Goal: Obtain resource: Obtain resource

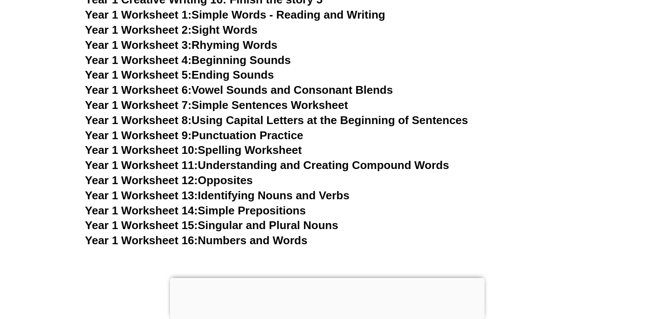
scroll to position [1828, 0]
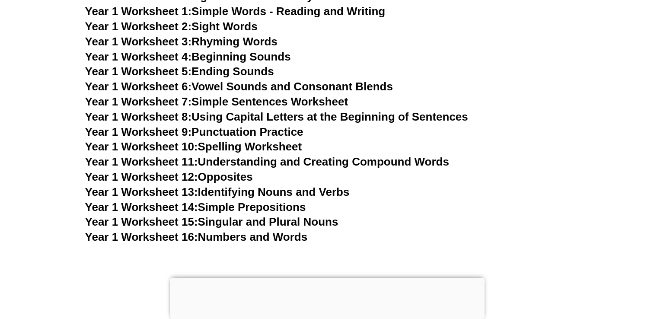
click at [247, 142] on link "Year 1 Worksheet 10: Spelling Worksheet" at bounding box center [193, 146] width 217 height 13
drag, startPoint x: 370, startPoint y: 3, endPoint x: 347, endPoint y: 188, distance: 185.9
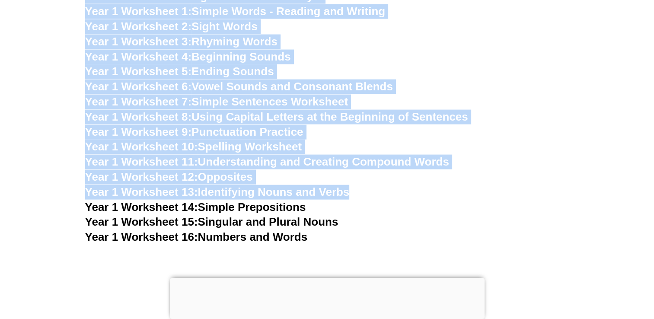
click at [473, 182] on h3 "Year 1 Worksheet 12: Opposites" at bounding box center [327, 177] width 484 height 15
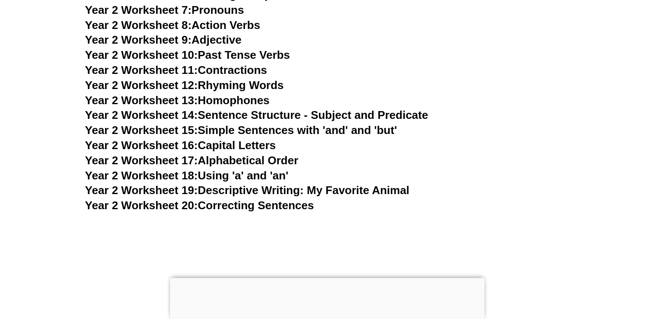
scroll to position [2652, 0]
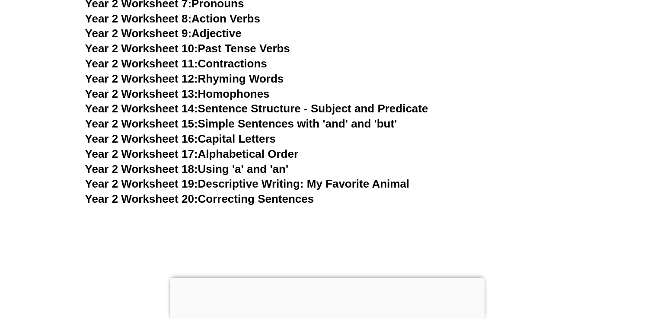
click at [281, 189] on link "Year 2 Worksheet 19: Descriptive Writing: My Favorite Animal" at bounding box center [247, 183] width 324 height 13
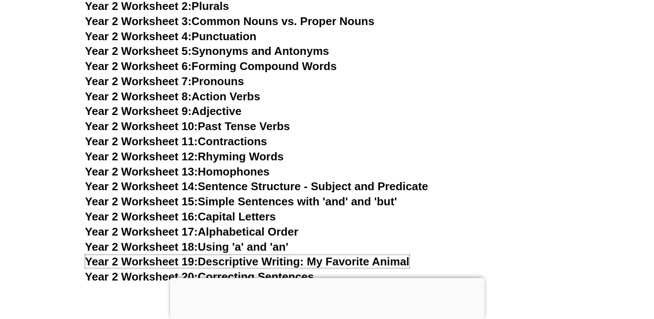
scroll to position [2592, 0]
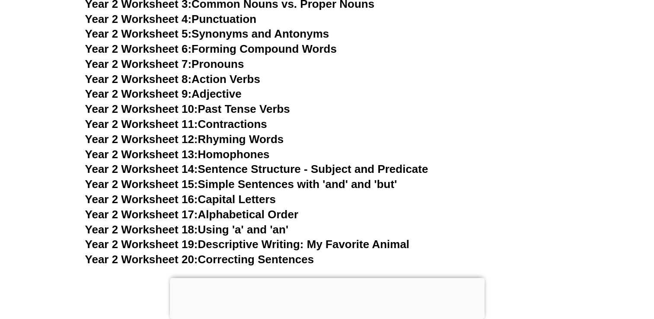
click at [248, 153] on link "Year 2 Worksheet 13: Homophones" at bounding box center [177, 154] width 184 height 13
click at [273, 229] on link "Year 2 Worksheet 18: Using 'a' and 'an'" at bounding box center [186, 229] width 203 height 13
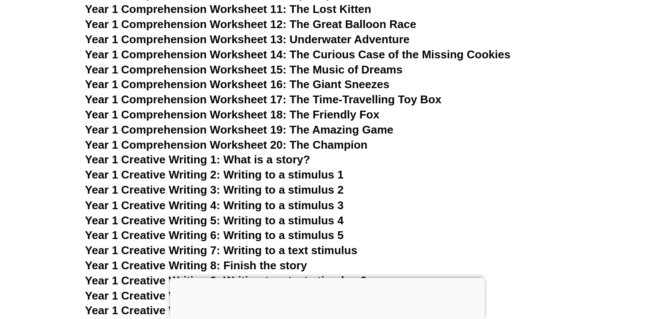
scroll to position [1428, 0]
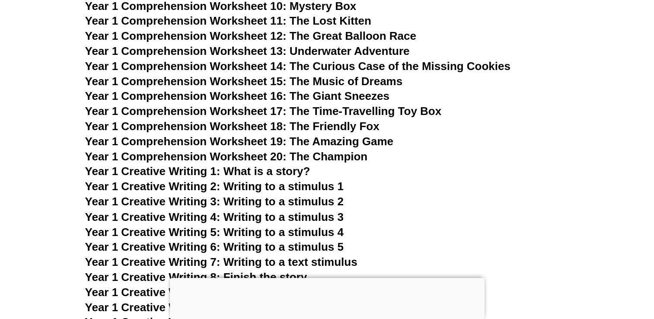
click at [247, 169] on span "Year 1 Creative Writing 1: What is a story?" at bounding box center [197, 171] width 225 height 13
click at [296, 188] on span "Year 1 Creative Writing 2: Writing to a stimulus 1" at bounding box center [214, 186] width 258 height 13
click at [308, 200] on span "Year 1 Creative Writing 3: Writing to a stimulus 2" at bounding box center [214, 201] width 258 height 13
click at [302, 213] on span "Year 1 Creative Writing 4: Writing to a stimulus 3" at bounding box center [214, 216] width 258 height 13
click at [296, 229] on span "Year 1 Creative Writing 5: Writing to a stimulus 4" at bounding box center [214, 231] width 258 height 13
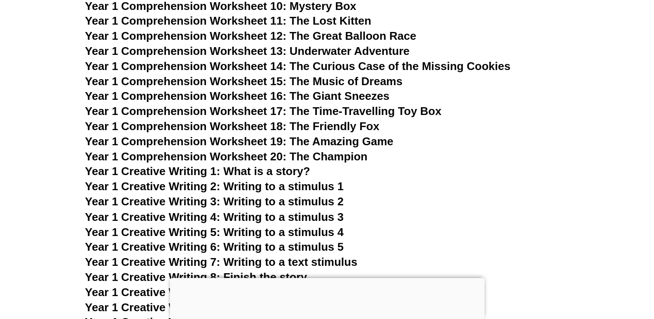
click at [335, 244] on span "Year 1 Creative Writing 6: Writing to a stimulus 5" at bounding box center [214, 246] width 258 height 13
click at [294, 260] on span "Year 1 Creative Writing 7: Writing to a text stimulus" at bounding box center [221, 261] width 272 height 13
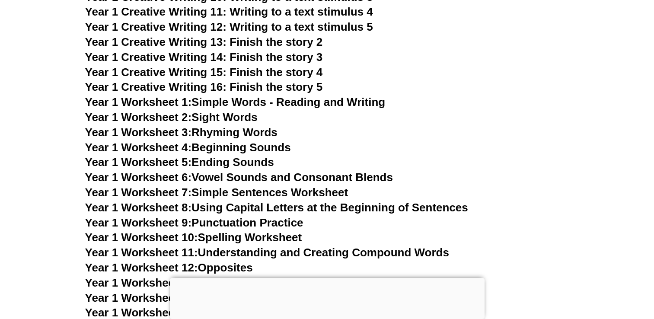
scroll to position [1751, 0]
